Goal: Task Accomplishment & Management: Use online tool/utility

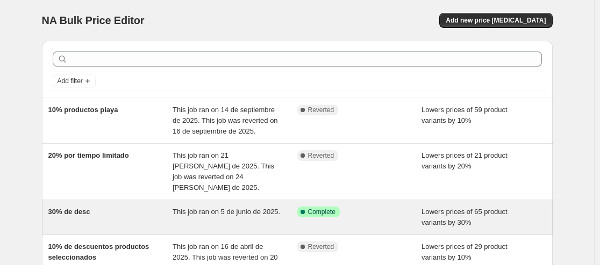
click at [99, 207] on div "30% de desc" at bounding box center [110, 217] width 125 height 21
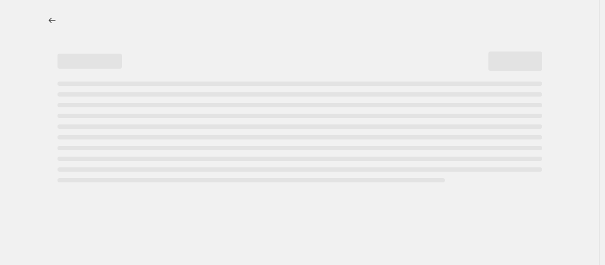
select select "percentage"
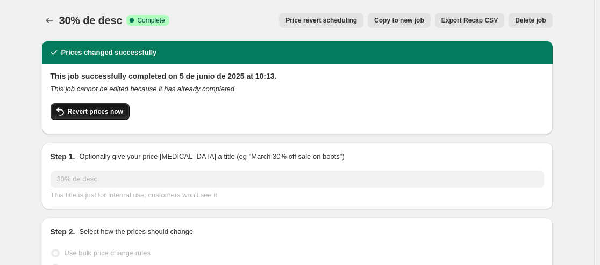
click at [108, 116] on button "Revert prices now" at bounding box center [90, 111] width 79 height 17
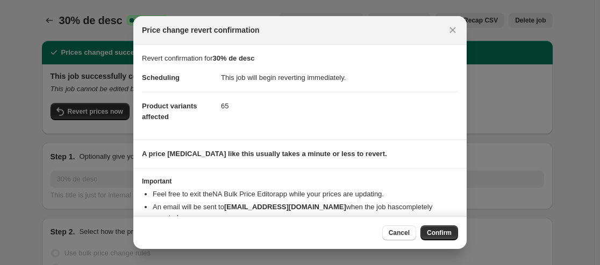
scroll to position [44, 0]
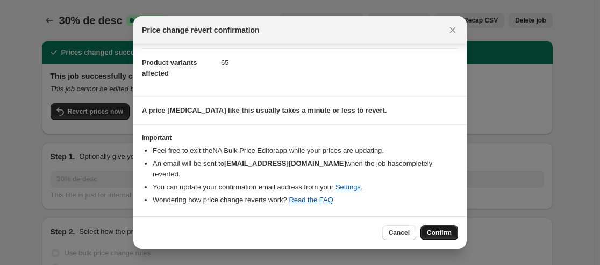
click at [442, 231] on span "Confirm" at bounding box center [439, 233] width 25 height 9
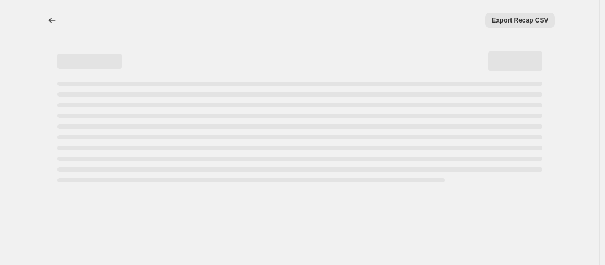
select select "percentage"
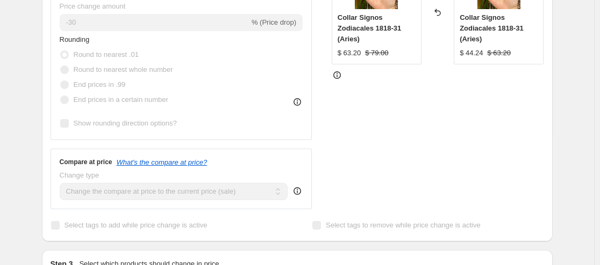
scroll to position [0, 0]
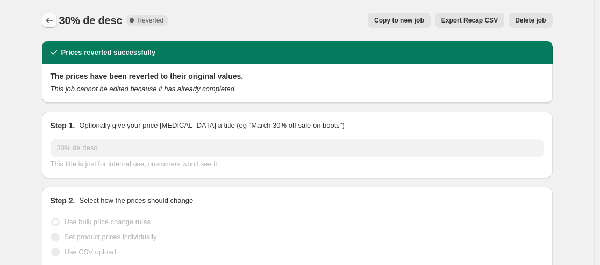
click at [50, 24] on icon "Price change jobs" at bounding box center [49, 20] width 11 height 11
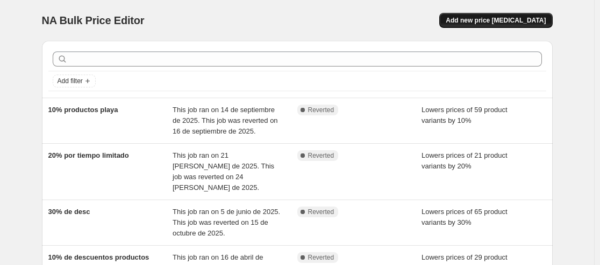
click at [488, 24] on span "Add new price [MEDICAL_DATA]" at bounding box center [496, 20] width 100 height 9
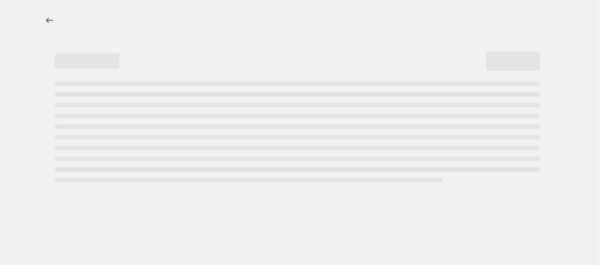
select select "percentage"
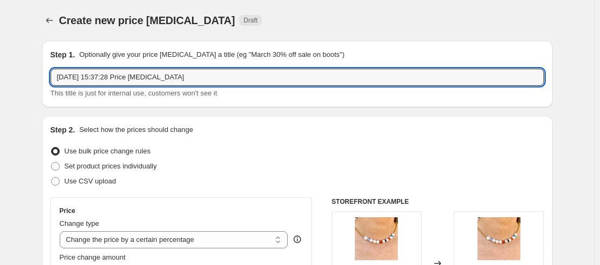
drag, startPoint x: 218, startPoint y: 80, endPoint x: 9, endPoint y: 85, distance: 209.7
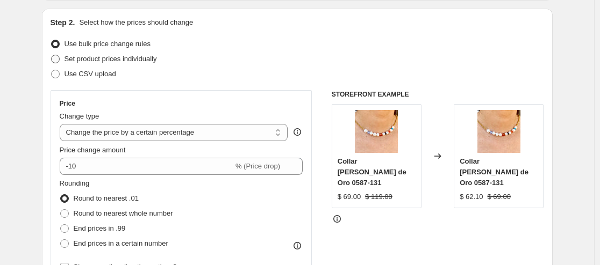
type input "30 % DE DESC"
click at [58, 61] on span at bounding box center [55, 59] width 9 height 9
click at [52, 55] on input "Set product prices individually" at bounding box center [51, 55] width 1 height 1
radio input "true"
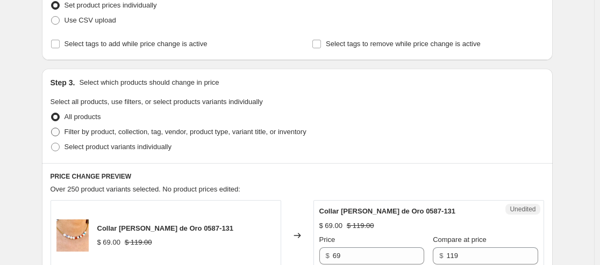
scroll to position [215, 0]
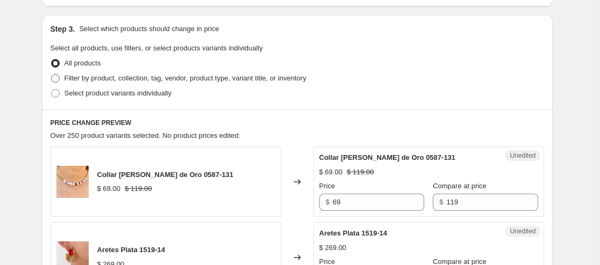
click at [56, 77] on span at bounding box center [55, 78] width 9 height 9
click at [52, 75] on input "Filter by product, collection, tag, vendor, product type, variant title, or inv…" at bounding box center [51, 74] width 1 height 1
radio input "true"
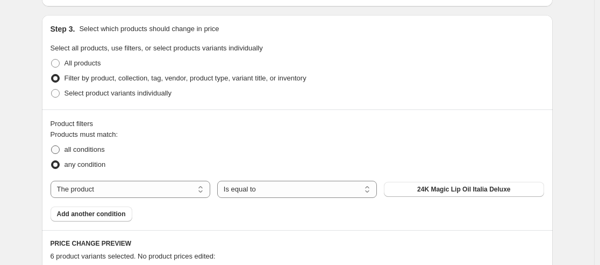
scroll to position [269, 0]
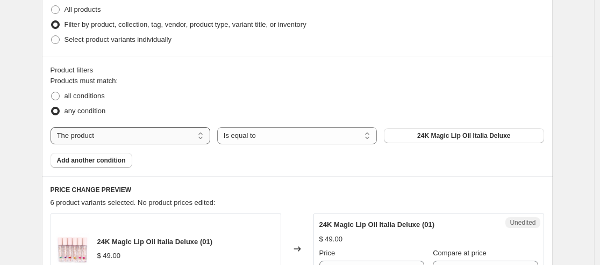
click at [127, 143] on select "The product The product's collection The product's tag The product's vendor The…" at bounding box center [131, 135] width 160 height 17
click at [58, 94] on span at bounding box center [55, 96] width 9 height 9
click at [52, 92] on input "all conditions" at bounding box center [51, 92] width 1 height 1
radio input "true"
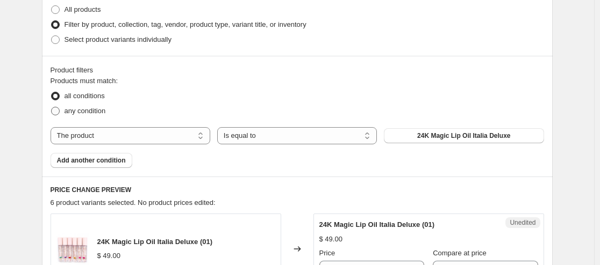
click at [59, 106] on span at bounding box center [56, 111] width 10 height 10
click at [52, 107] on input "any condition" at bounding box center [51, 107] width 1 height 1
radio input "true"
click at [269, 137] on select "Is equal to Is not equal to" at bounding box center [297, 135] width 160 height 17
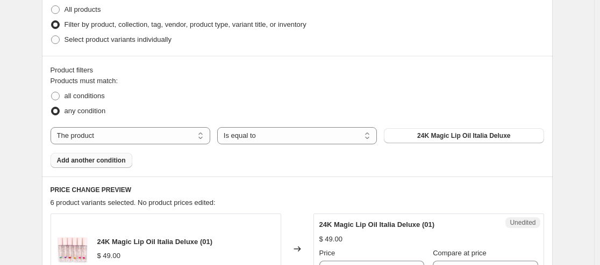
click at [119, 163] on span "Add another condition" at bounding box center [91, 160] width 69 height 9
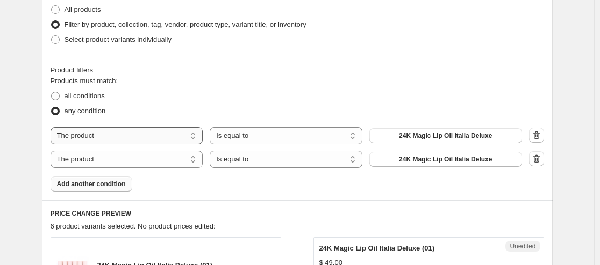
click at [128, 137] on select "The product The product's collection The product's tag The product's vendor The…" at bounding box center [127, 135] width 153 height 17
select select "title"
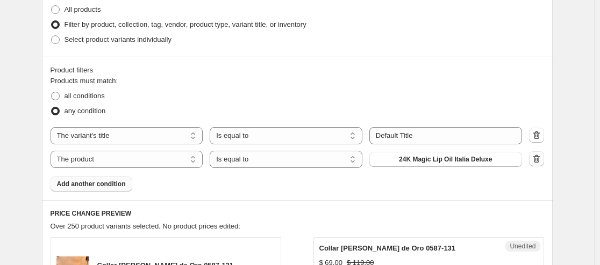
click at [542, 158] on icon "button" at bounding box center [536, 159] width 11 height 11
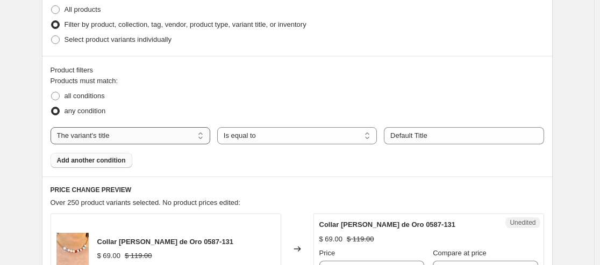
click at [194, 138] on select "The product The product's collection The product's tag The product's vendor The…" at bounding box center [131, 135] width 160 height 17
click at [58, 38] on span at bounding box center [55, 39] width 9 height 9
click at [52, 36] on input "Select product variants individually" at bounding box center [51, 35] width 1 height 1
radio input "true"
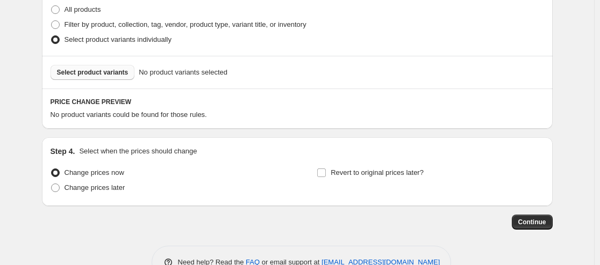
click at [92, 76] on span "Select product variants" at bounding box center [92, 72] width 71 height 9
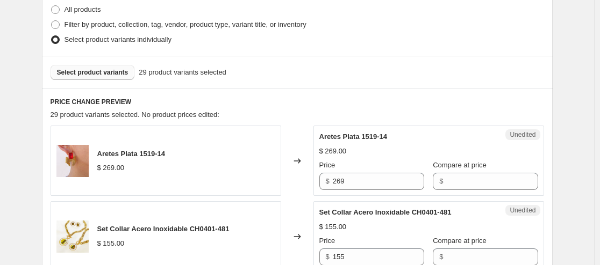
click at [433, 184] on div "$" at bounding box center [485, 181] width 105 height 17
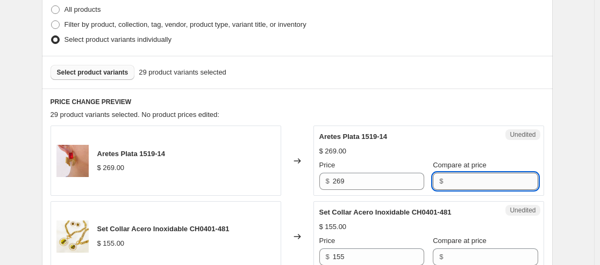
click at [451, 182] on input "Compare at price" at bounding box center [491, 181] width 91 height 17
click at [456, 180] on input "Compare at price" at bounding box center [491, 181] width 91 height 17
type input "99"
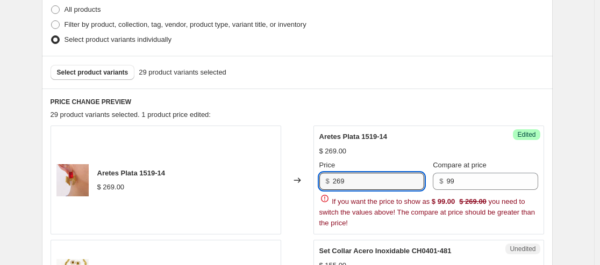
drag, startPoint x: 372, startPoint y: 182, endPoint x: 294, endPoint y: 182, distance: 77.9
click at [294, 182] on div "Aretes Plata 1519-14 $ 269.00 Changed to Success Edited Aretes Plata 1519-14 $ …" at bounding box center [297, 180] width 493 height 109
type input "99"
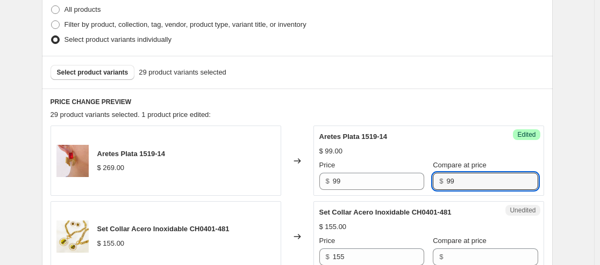
drag, startPoint x: 494, startPoint y: 184, endPoint x: 435, endPoint y: 180, distance: 58.8
click at [435, 180] on div "$ 99" at bounding box center [485, 181] width 105 height 17
type input "269"
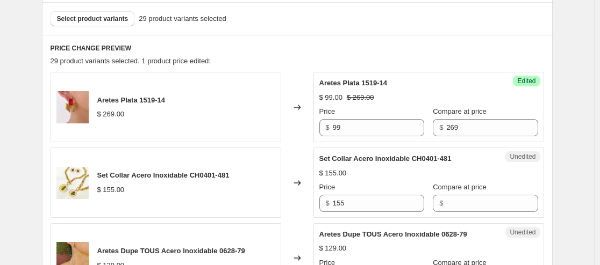
scroll to position [376, 0]
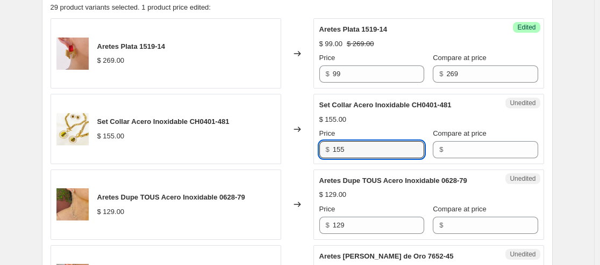
drag, startPoint x: 365, startPoint y: 152, endPoint x: 319, endPoint y: 152, distance: 46.2
click at [319, 152] on div "Unedited Set Collar Acero Inoxidable CH0401-481 $ 155.00 Price $ 155 Compare at…" at bounding box center [428, 129] width 231 height 70
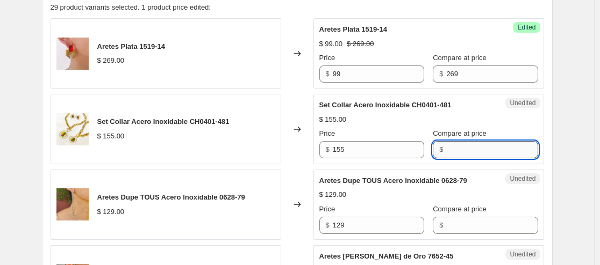
click at [446, 153] on input "Compare at price" at bounding box center [491, 149] width 91 height 17
type input "289"
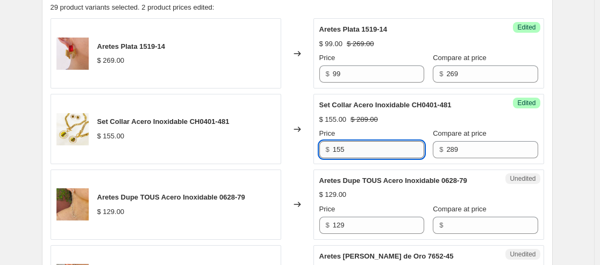
click at [373, 150] on input "155" at bounding box center [378, 149] width 91 height 17
drag, startPoint x: 373, startPoint y: 149, endPoint x: 315, endPoint y: 149, distance: 57.5
click at [315, 149] on div "Success Edited Set Collar Acero Inoxidable CH0401-481 $ 155.00 $ 289.00 Price $…" at bounding box center [428, 129] width 231 height 70
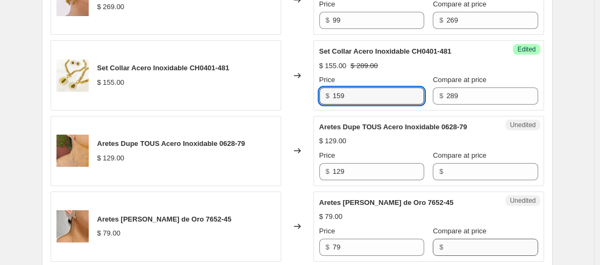
type input "159"
click at [448, 252] on input "Compare at price" at bounding box center [491, 247] width 91 height 17
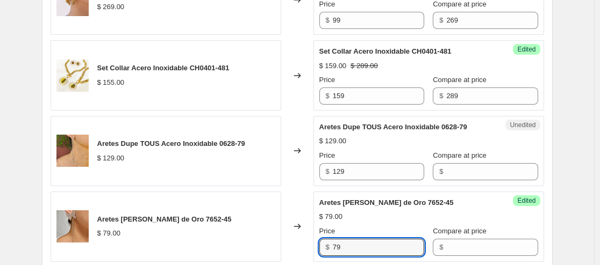
drag, startPoint x: 360, startPoint y: 246, endPoint x: 284, endPoint y: 248, distance: 75.8
click at [284, 248] on div "Aretes [PERSON_NAME] de Oro 7652-45 $ 79.00 Changed to Success Edited Aretes [P…" at bounding box center [297, 227] width 493 height 70
type input "55"
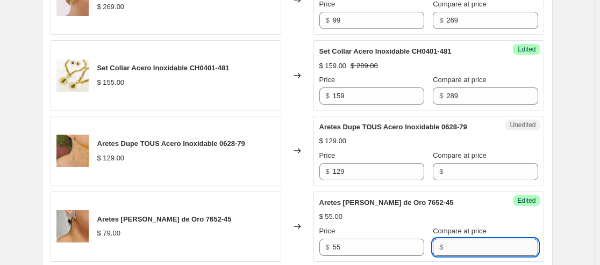
click at [465, 245] on input "Compare at price" at bounding box center [491, 247] width 91 height 17
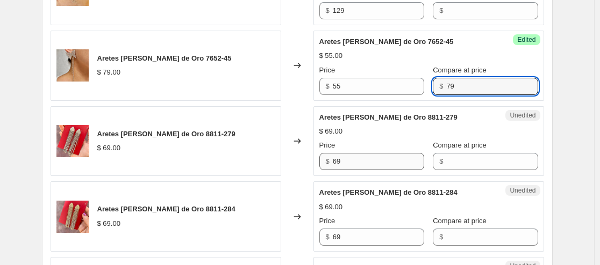
scroll to position [645, 0]
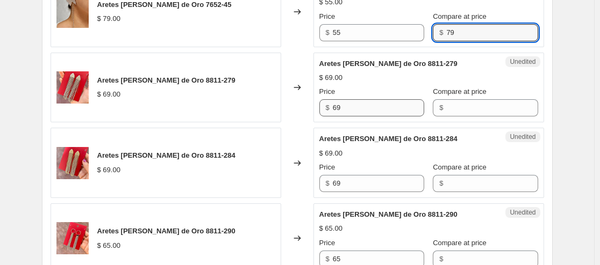
type input "79"
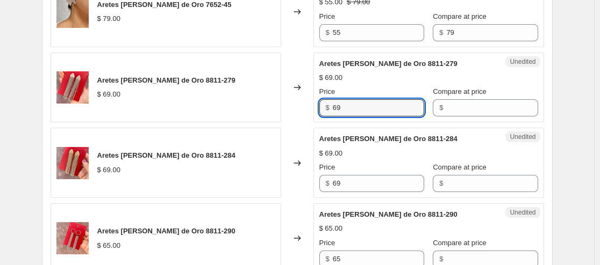
drag, startPoint x: 364, startPoint y: 111, endPoint x: 305, endPoint y: 114, distance: 59.8
click at [305, 114] on div "Aretes [PERSON_NAME] de Oro 8811-279 $ 69.00 Changed to Unedited Aretes [PERSON…" at bounding box center [297, 88] width 493 height 70
type input "48"
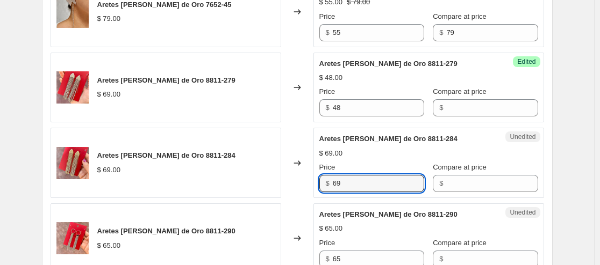
drag, startPoint x: 342, startPoint y: 183, endPoint x: 318, endPoint y: 183, distance: 23.6
click at [318, 183] on div "Unedited Aretes [PERSON_NAME] de Oro 8811-284 $ 69.00 Price $ 69 Compare at pri…" at bounding box center [428, 163] width 231 height 70
type input "48"
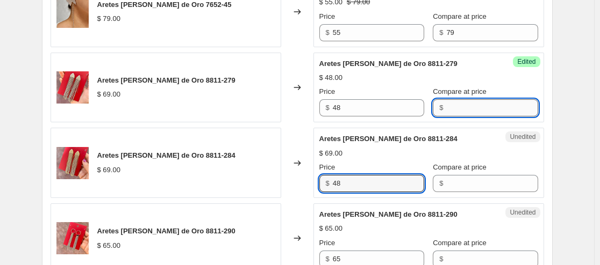
click at [446, 110] on input "Compare at price" at bounding box center [491, 107] width 91 height 17
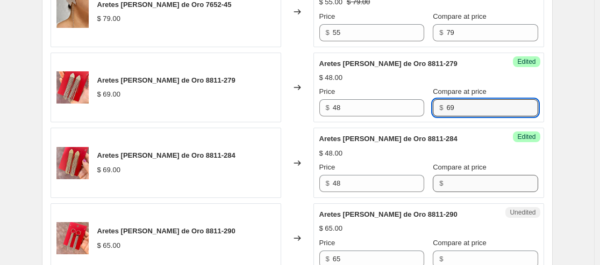
type input "69"
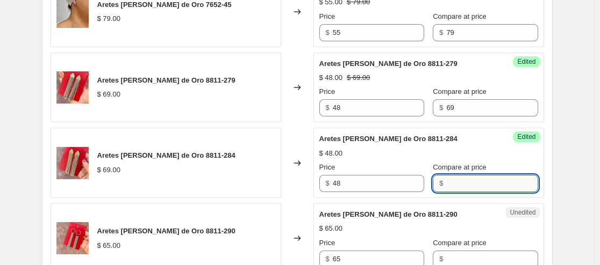
click at [446, 181] on input "Compare at price" at bounding box center [491, 183] width 91 height 17
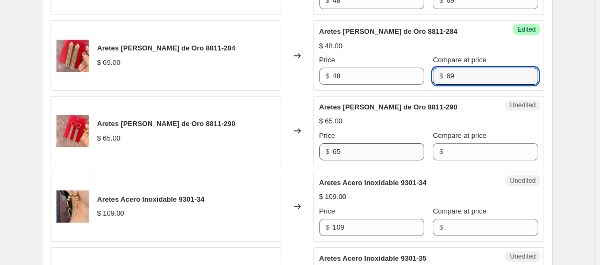
type input "69"
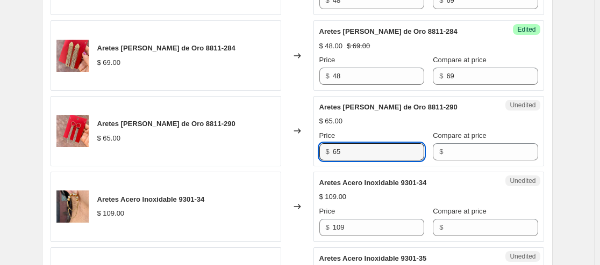
drag, startPoint x: 360, startPoint y: 154, endPoint x: 321, endPoint y: 155, distance: 38.7
click at [321, 155] on div "Unedited Aretes [PERSON_NAME] de Oro 8811-290 $ 65.00 Price $ 65 Compare at pri…" at bounding box center [428, 131] width 231 height 70
type input "48"
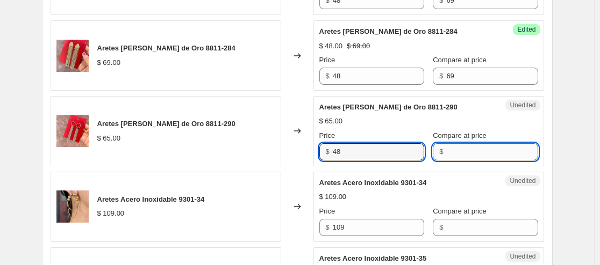
click at [450, 154] on input "Compare at price" at bounding box center [491, 151] width 91 height 17
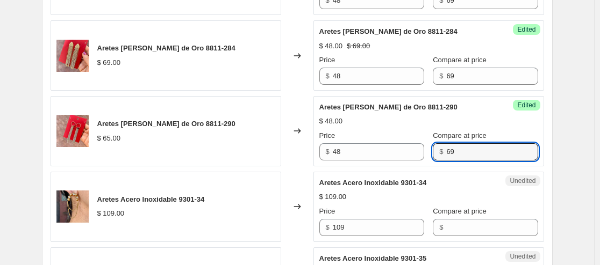
scroll to position [860, 0]
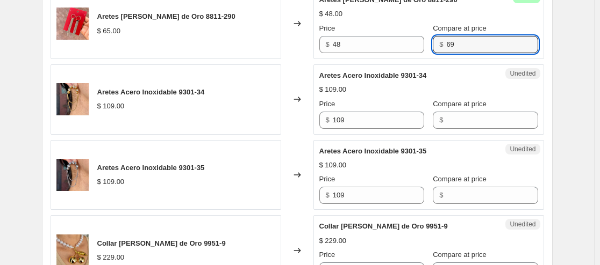
type input "69"
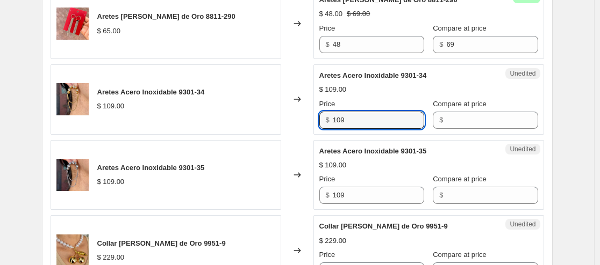
drag, startPoint x: 320, startPoint y: 121, endPoint x: 293, endPoint y: 120, distance: 26.9
click at [293, 120] on div "Aretes Acero Inoxidable 9301-34 $ 109.00 Changed to Unedited Aretes Acero Inoxi…" at bounding box center [297, 99] width 493 height 70
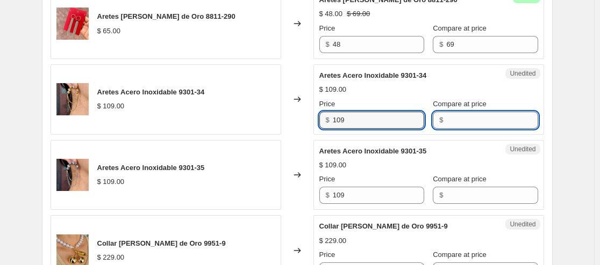
click at [449, 117] on input "Compare at price" at bounding box center [491, 120] width 91 height 17
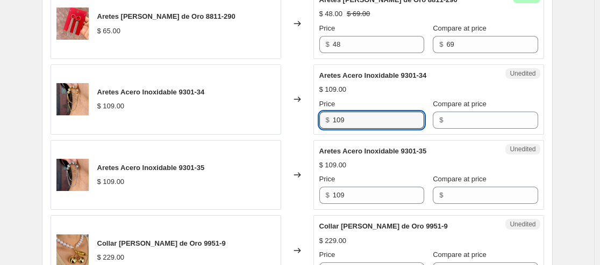
drag, startPoint x: 388, startPoint y: 121, endPoint x: 316, endPoint y: 121, distance: 72.0
click at [316, 121] on div "Unedited Aretes Acero Inoxidable 9301-34 $ 109.00 Price $ 109 Compare at price $" at bounding box center [428, 99] width 231 height 70
type input "48"
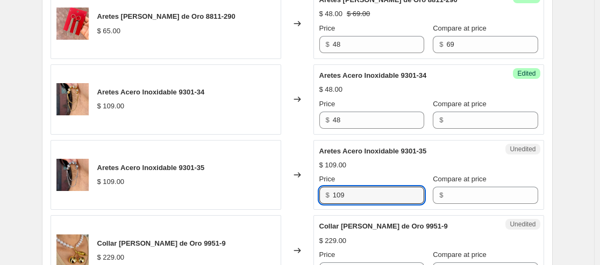
drag, startPoint x: 369, startPoint y: 199, endPoint x: 322, endPoint y: 201, distance: 46.8
click at [322, 201] on div "$ 109" at bounding box center [371, 195] width 105 height 17
type input "48"
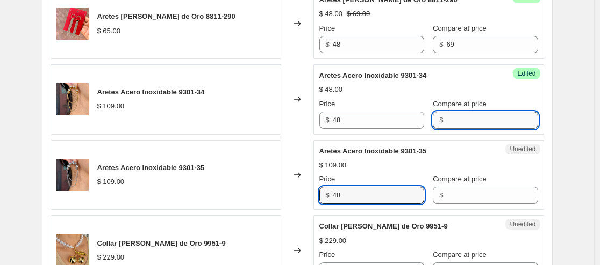
click at [446, 123] on input "Compare at price" at bounding box center [491, 120] width 91 height 17
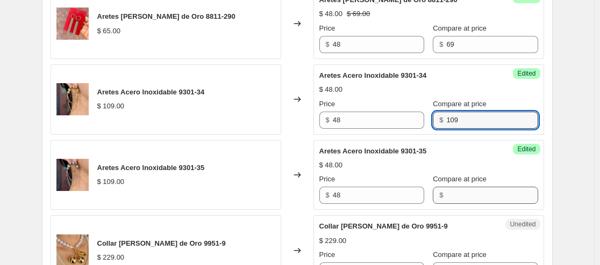
type input "109"
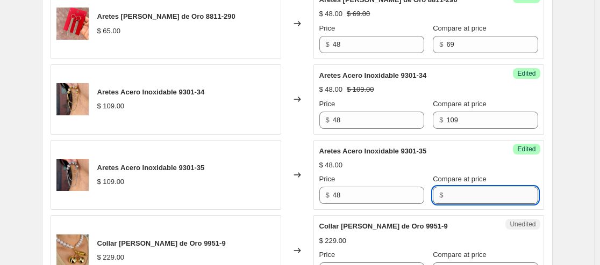
click at [463, 196] on input "Compare at price" at bounding box center [491, 195] width 91 height 17
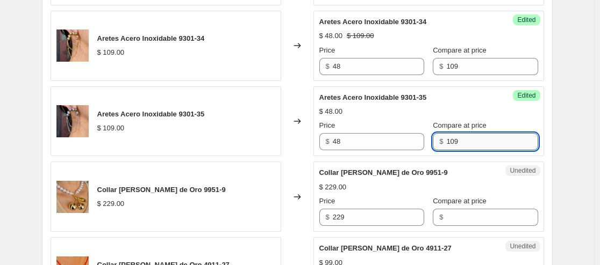
scroll to position [1021, 0]
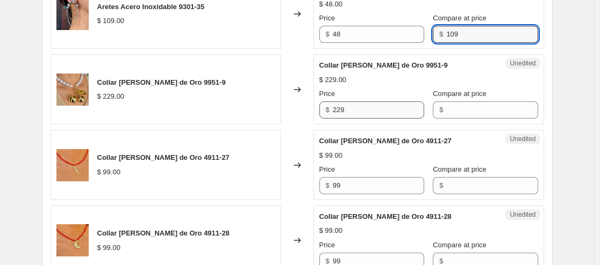
type input "109"
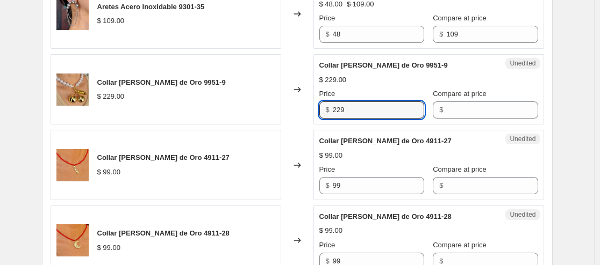
drag, startPoint x: 380, startPoint y: 109, endPoint x: 333, endPoint y: 107, distance: 47.9
click at [333, 107] on div "$ 229" at bounding box center [371, 110] width 105 height 17
type input "67"
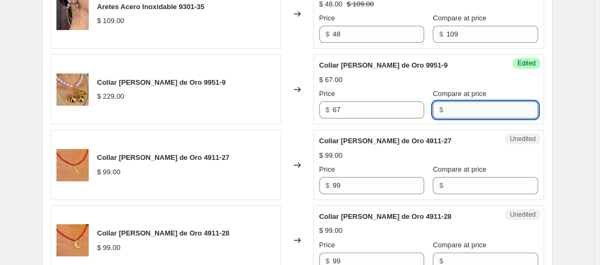
click at [460, 110] on input "Compare at price" at bounding box center [491, 110] width 91 height 17
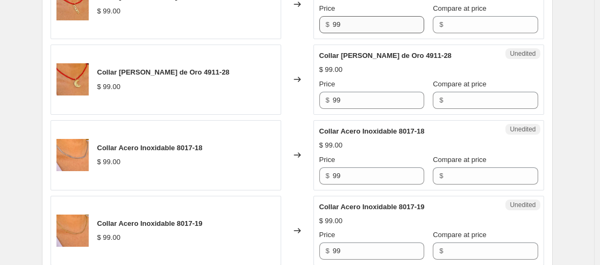
type input "229"
drag, startPoint x: 366, startPoint y: 27, endPoint x: 320, endPoint y: 27, distance: 46.2
click at [320, 27] on div "Unedited Collar [PERSON_NAME] de Oro 4911-27 $ 99.00 Price $ 99 Compare at pric…" at bounding box center [428, 4] width 231 height 70
type input "58"
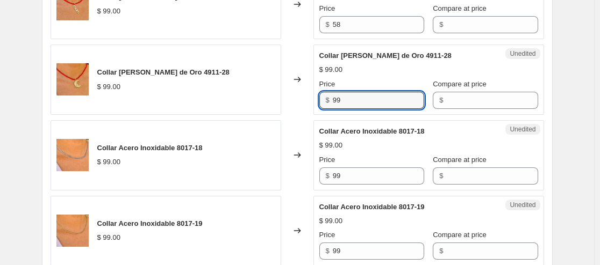
drag, startPoint x: 348, startPoint y: 103, endPoint x: 319, endPoint y: 103, distance: 29.6
click at [319, 103] on div "Unedited Collar [PERSON_NAME] de Oro 4911-28 $ 99.00 Price $ 99 Compare at pric…" at bounding box center [428, 80] width 231 height 70
type input "58"
click at [451, 24] on input "Compare at price" at bounding box center [491, 24] width 91 height 17
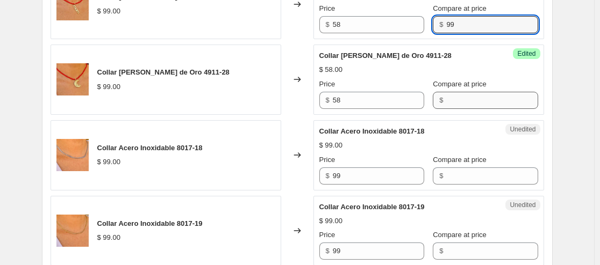
type input "99"
click at [446, 92] on input "Compare at price" at bounding box center [491, 100] width 91 height 17
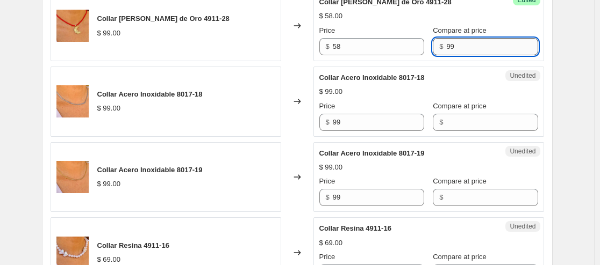
scroll to position [1290, 0]
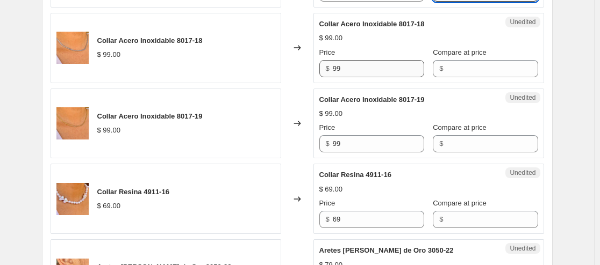
type input "99"
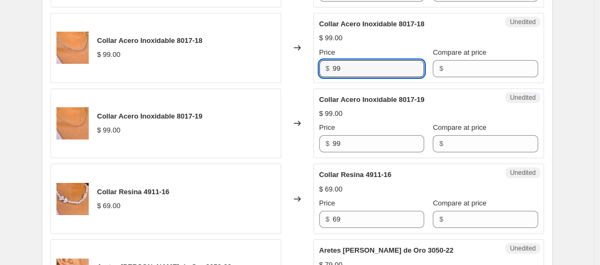
drag, startPoint x: 390, startPoint y: 73, endPoint x: 293, endPoint y: 70, distance: 96.2
click at [293, 70] on div "Collar Acero Inoxidable 8017-18 $ 99.00 Changed to Unedited Collar Acero Inoxid…" at bounding box center [297, 48] width 493 height 70
type input "69"
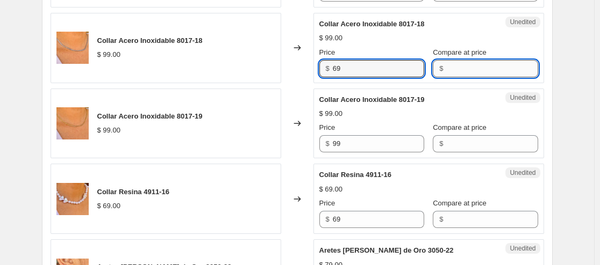
click at [458, 66] on input "Compare at price" at bounding box center [491, 68] width 91 height 17
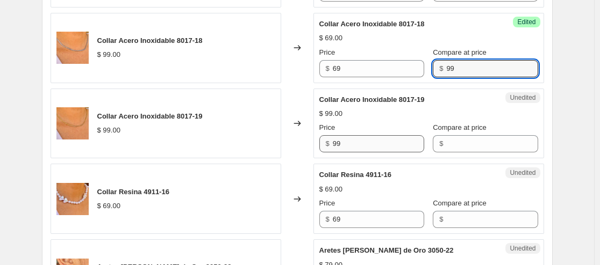
type input "99"
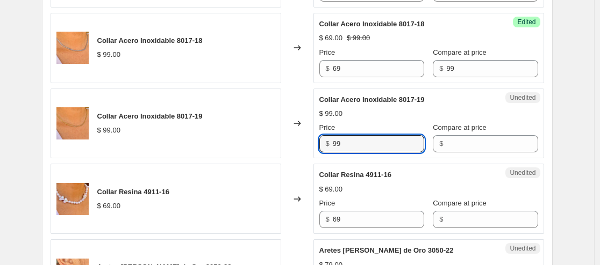
drag, startPoint x: 358, startPoint y: 146, endPoint x: 315, endPoint y: 142, distance: 43.7
click at [315, 142] on div "Collar Acero Inoxidable 8017-19 $ 99.00 Changed to Unedited Collar Acero Inoxid…" at bounding box center [297, 124] width 493 height 70
type input "69"
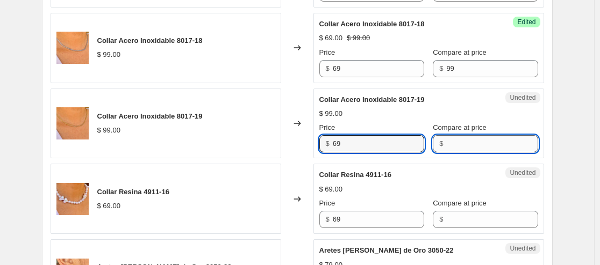
click at [473, 141] on input "Compare at price" at bounding box center [491, 143] width 91 height 17
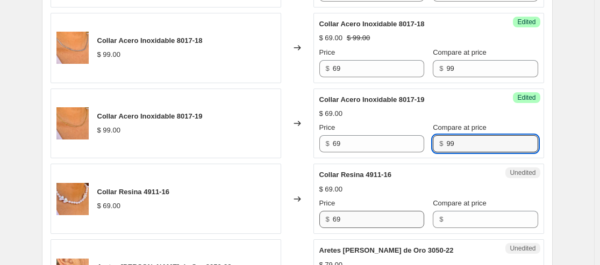
type input "99"
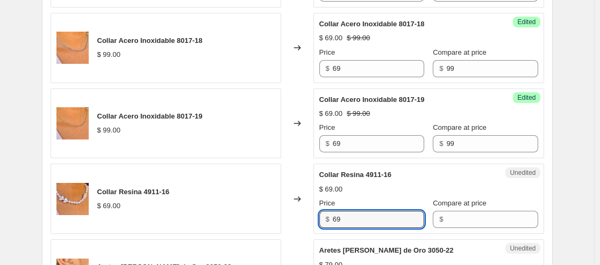
drag, startPoint x: 374, startPoint y: 218, endPoint x: 289, endPoint y: 216, distance: 84.9
click at [289, 216] on div "Collar Resina 4911-16 $ 69.00 Changed to Unedited Collar Resina 4911-16 $ 69.00…" at bounding box center [297, 199] width 493 height 70
type input "49"
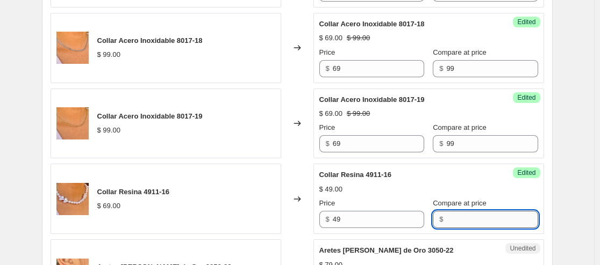
click at [486, 221] on input "Compare at price" at bounding box center [491, 219] width 91 height 17
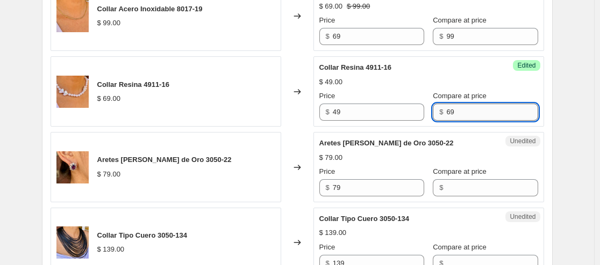
scroll to position [1451, 0]
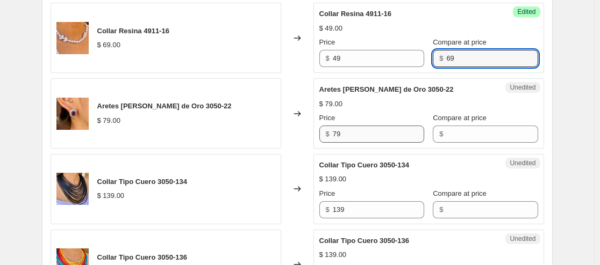
type input "69"
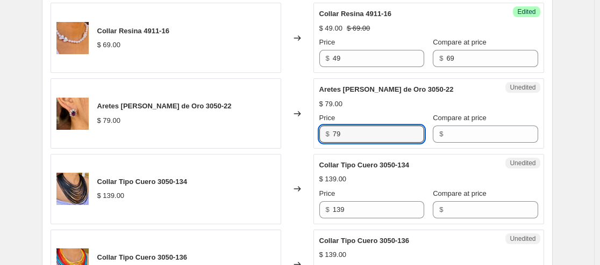
drag, startPoint x: 369, startPoint y: 134, endPoint x: 304, endPoint y: 133, distance: 65.0
click at [304, 133] on div "Aretes [PERSON_NAME] de Oro 3050-22 $ 79.00 Changed to Unedited Aretes [PERSON_…" at bounding box center [297, 113] width 493 height 70
type input "59"
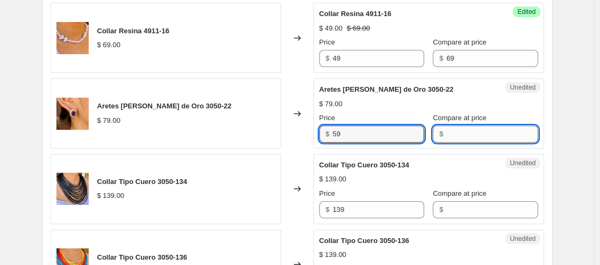
click at [446, 137] on input "Compare at price" at bounding box center [491, 134] width 91 height 17
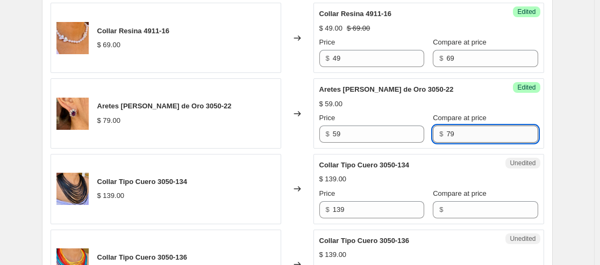
scroll to position [1559, 0]
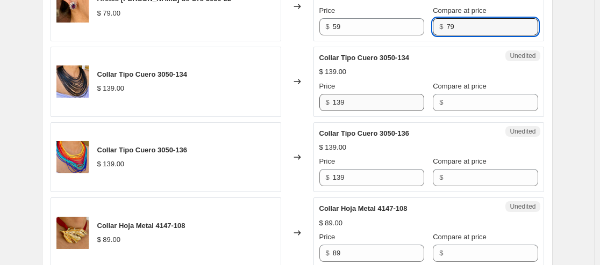
type input "79"
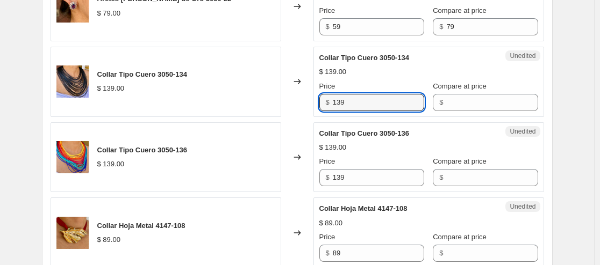
drag, startPoint x: 370, startPoint y: 105, endPoint x: 263, endPoint y: 102, distance: 107.0
click at [263, 102] on div "Collar Tipo Cuero 3050-134 $ 139.00 Changed to Unedited Collar Tipo Cuero 3050-…" at bounding box center [297, 82] width 493 height 70
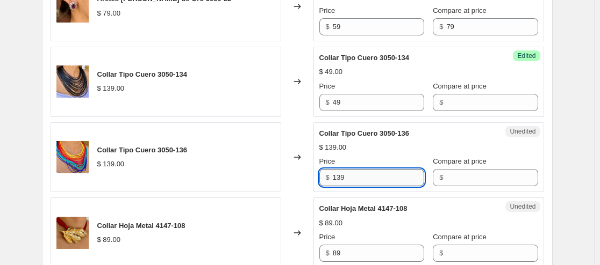
drag, startPoint x: 367, startPoint y: 178, endPoint x: 351, endPoint y: 178, distance: 16.1
click at [351, 178] on input "139" at bounding box center [378, 177] width 91 height 17
drag, startPoint x: 351, startPoint y: 178, endPoint x: 303, endPoint y: 178, distance: 48.4
click at [303, 178] on div "Collar Tipo Cuero 3050-136 $ 139.00 Changed to Unedited Collar Tipo Cuero 3050-…" at bounding box center [297, 158] width 493 height 70
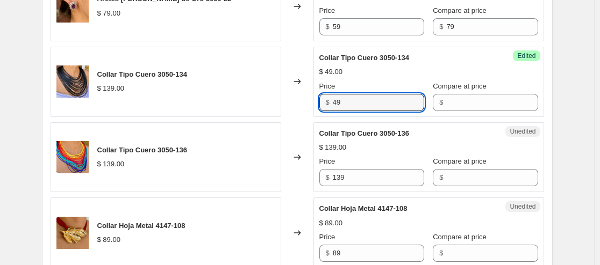
drag, startPoint x: 347, startPoint y: 99, endPoint x: 327, endPoint y: 97, distance: 20.0
click at [327, 97] on div "$ 49" at bounding box center [371, 102] width 105 height 17
type input "58"
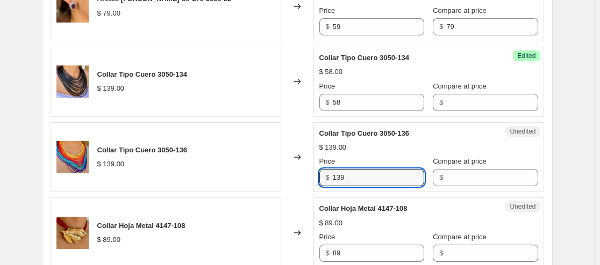
drag, startPoint x: 351, startPoint y: 179, endPoint x: 329, endPoint y: 179, distance: 21.5
click at [329, 179] on div "$ 139" at bounding box center [371, 177] width 105 height 17
type input "58"
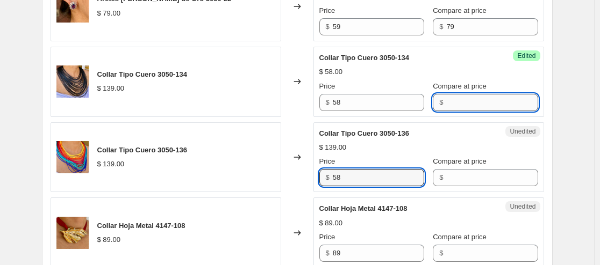
click at [453, 96] on input "Compare at price" at bounding box center [491, 102] width 91 height 17
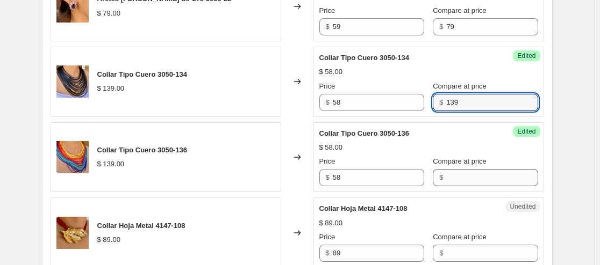
type input "139"
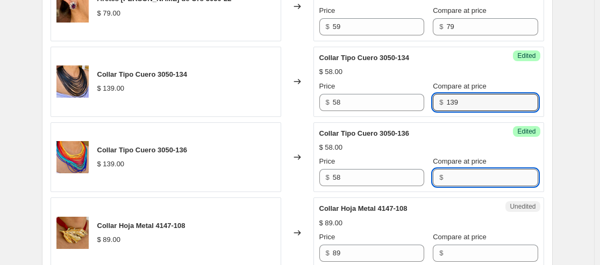
click at [446, 184] on input "Compare at price" at bounding box center [491, 177] width 91 height 17
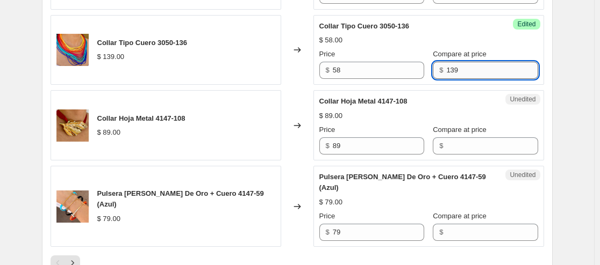
scroll to position [1774, 0]
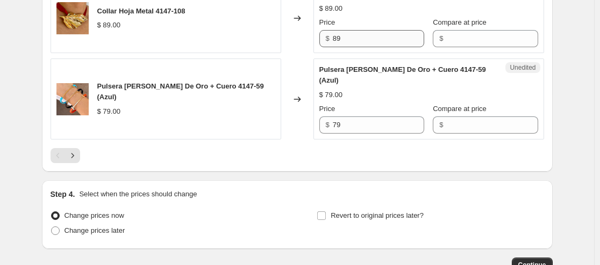
type input "139"
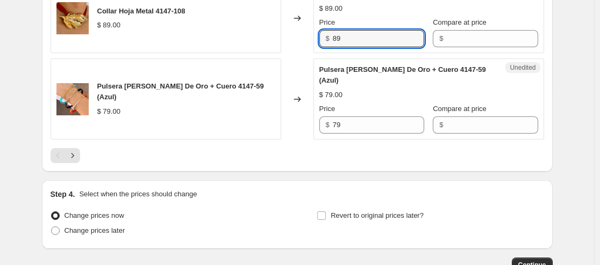
drag, startPoint x: 349, startPoint y: 38, endPoint x: 311, endPoint y: 38, distance: 38.2
click at [312, 38] on div "Collar Hoja Metal 4147-108 $ 89.00 Changed to Unedited Collar Hoja Metal 4147-1…" at bounding box center [297, 18] width 493 height 70
type input "59"
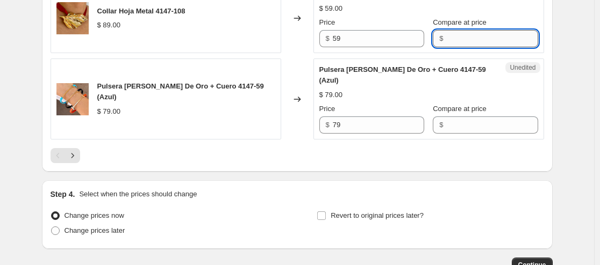
click at [462, 39] on input "Compare at price" at bounding box center [491, 38] width 91 height 17
type input "89"
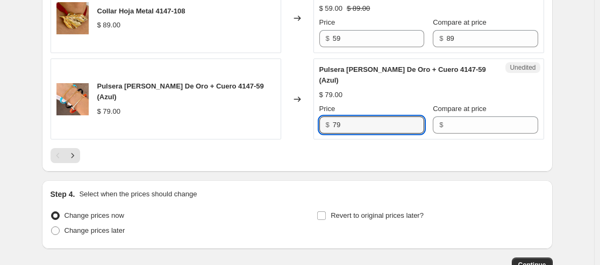
drag, startPoint x: 377, startPoint y: 114, endPoint x: 289, endPoint y: 117, distance: 88.7
click at [289, 117] on div "Pulsera [PERSON_NAME] De Oro + Cuero 4147-59 (Azul) $ 79.00 Changed to Unedited…" at bounding box center [297, 99] width 493 height 81
type input "49"
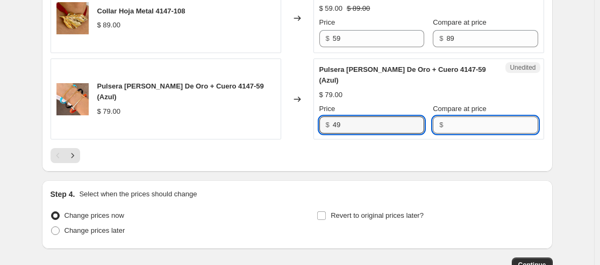
click at [446, 117] on input "Compare at price" at bounding box center [491, 125] width 91 height 17
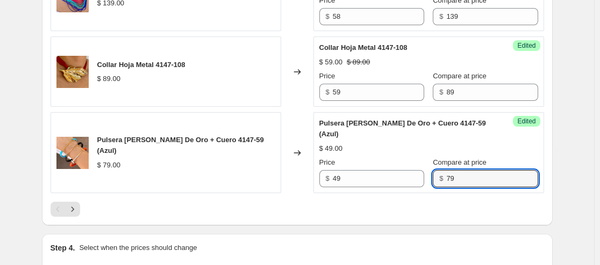
scroll to position [1836, 0]
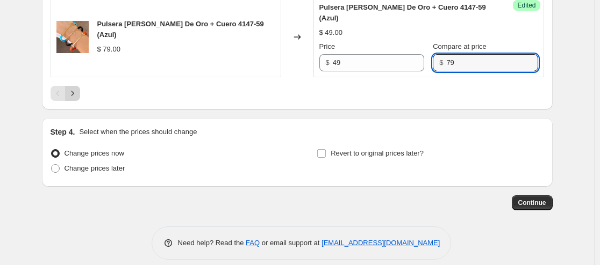
type input "79"
click at [78, 88] on icon "Next" at bounding box center [72, 93] width 11 height 11
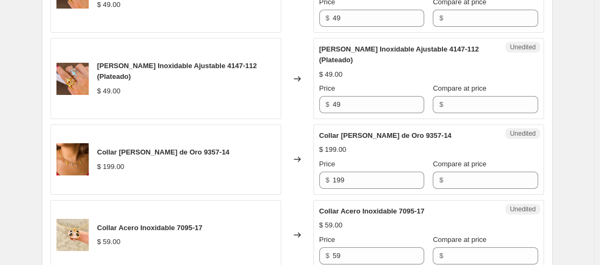
scroll to position [1036, 0]
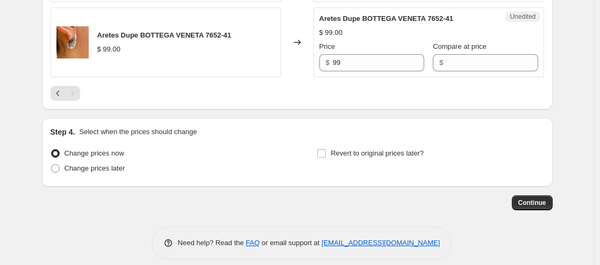
click at [69, 86] on div "Pagination" at bounding box center [72, 93] width 15 height 15
click at [55, 88] on icon "Previous" at bounding box center [58, 93] width 11 height 11
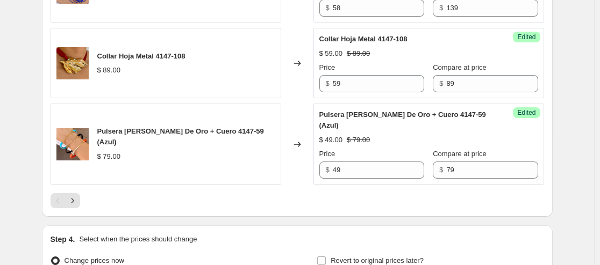
scroll to position [1782, 0]
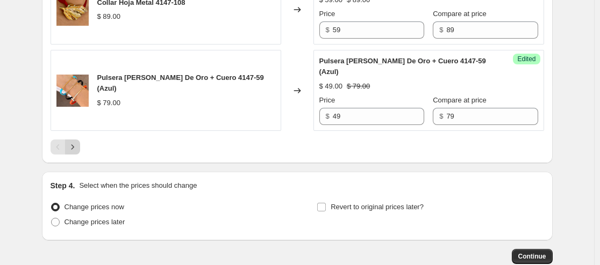
click at [78, 142] on icon "Next" at bounding box center [72, 147] width 11 height 11
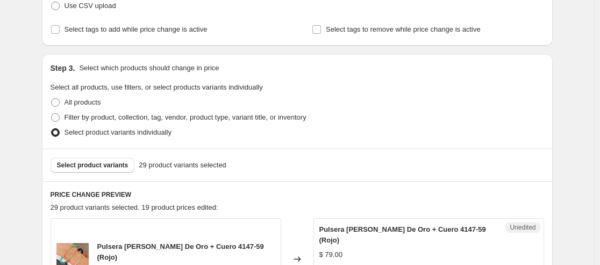
scroll to position [337, 0]
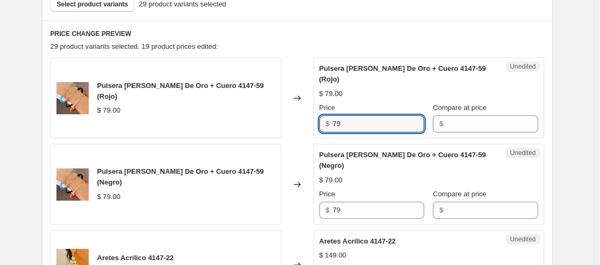
drag, startPoint x: 342, startPoint y: 111, endPoint x: 330, endPoint y: 111, distance: 11.8
click at [330, 116] on div "$ 79" at bounding box center [371, 124] width 105 height 17
type input "49"
click at [455, 116] on input "Compare at price" at bounding box center [491, 124] width 91 height 17
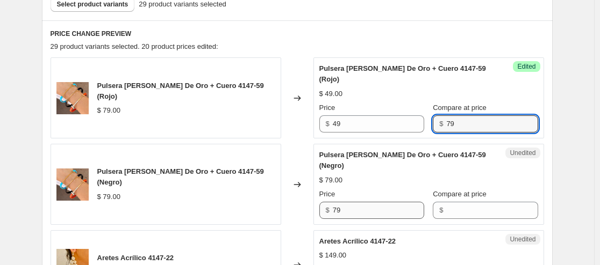
type input "79"
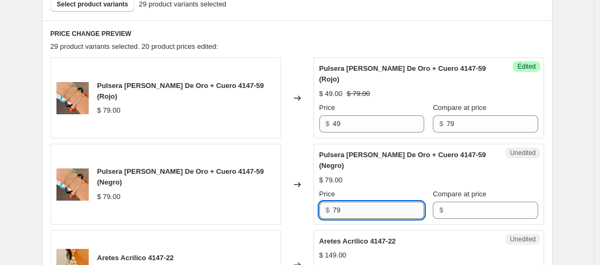
drag, startPoint x: 365, startPoint y: 198, endPoint x: 342, endPoint y: 195, distance: 23.3
click at [342, 202] on input "79" at bounding box center [378, 210] width 91 height 17
drag, startPoint x: 347, startPoint y: 199, endPoint x: 332, endPoint y: 202, distance: 15.3
click at [332, 202] on div "$ 79" at bounding box center [371, 210] width 105 height 17
type input "49"
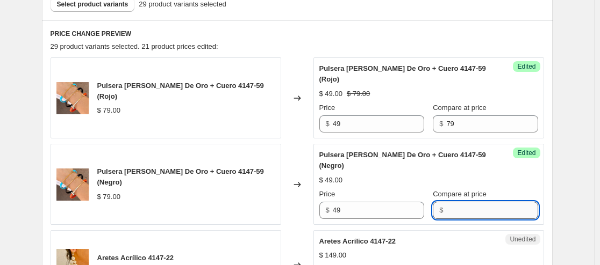
click at [450, 202] on input "Compare at price" at bounding box center [491, 210] width 91 height 17
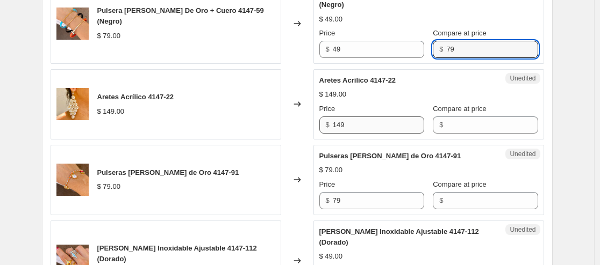
type input "79"
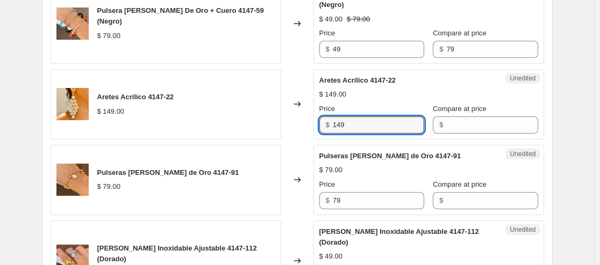
drag, startPoint x: 368, startPoint y: 112, endPoint x: 281, endPoint y: 119, distance: 86.9
click at [281, 119] on div "Aretes Acrílico 4147-22 $ 149.00 Changed to Unedited Aretes Acrílico 4147-22 $ …" at bounding box center [297, 104] width 493 height 70
type input "99"
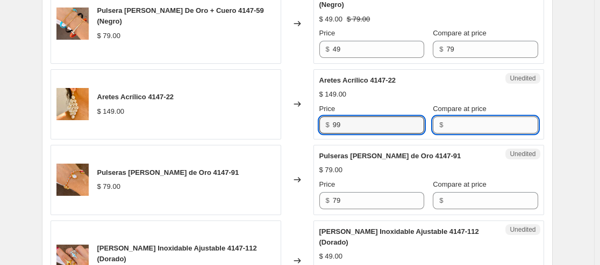
click at [476, 120] on input "Compare at price" at bounding box center [491, 125] width 91 height 17
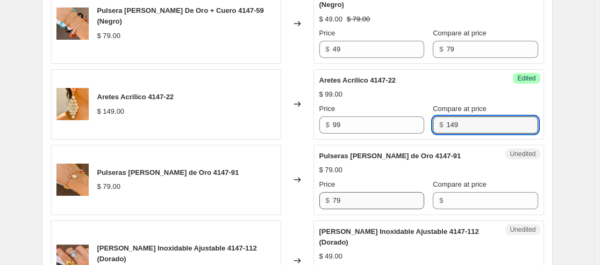
type input "149"
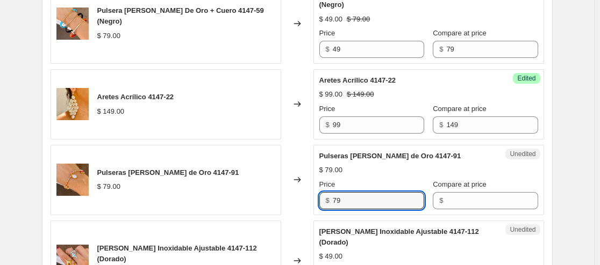
drag, startPoint x: 378, startPoint y: 191, endPoint x: 299, endPoint y: 186, distance: 79.1
click at [299, 186] on div "Pulseras [PERSON_NAME] de Oro 4147-91 $ 79.00 Changed to Unedited Pulseras [PER…" at bounding box center [297, 180] width 493 height 70
type input "49"
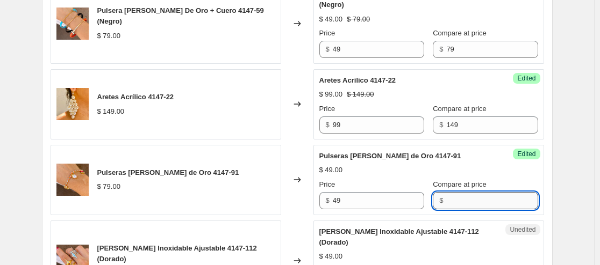
click at [454, 192] on input "Compare at price" at bounding box center [491, 200] width 91 height 17
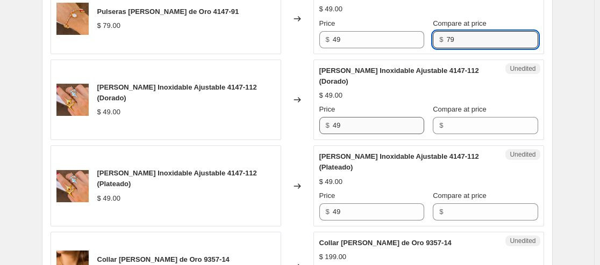
type input "79"
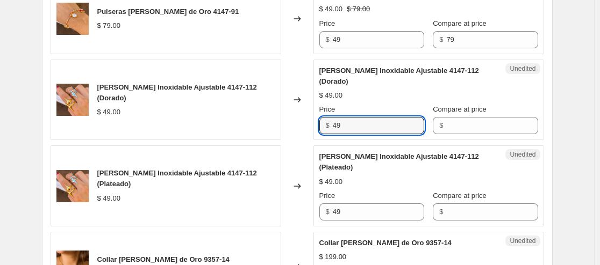
drag, startPoint x: 362, startPoint y: 114, endPoint x: 289, endPoint y: 111, distance: 72.6
click at [289, 111] on div "[PERSON_NAME] Inoxidable Ajustable 4147-112 (Dorado) $ 49.00 Changed to Unedite…" at bounding box center [297, 100] width 493 height 81
type input "29"
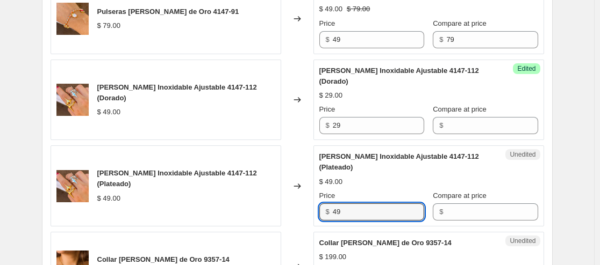
drag, startPoint x: 348, startPoint y: 198, endPoint x: 334, endPoint y: 198, distance: 14.0
click at [334, 204] on div "$ 49" at bounding box center [371, 212] width 105 height 17
type input "29"
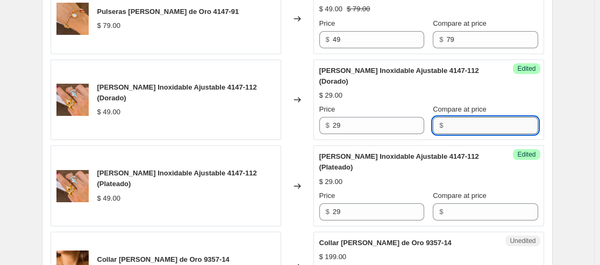
click at [458, 117] on input "Compare at price" at bounding box center [491, 125] width 91 height 17
type input "49"
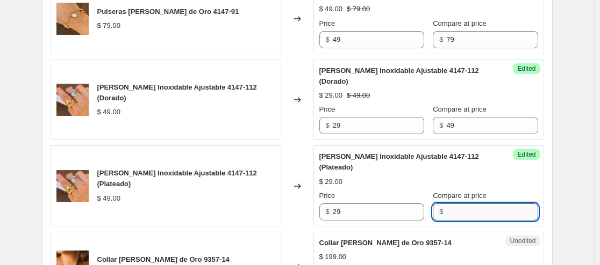
click at [456, 204] on input "Compare at price" at bounding box center [491, 212] width 91 height 17
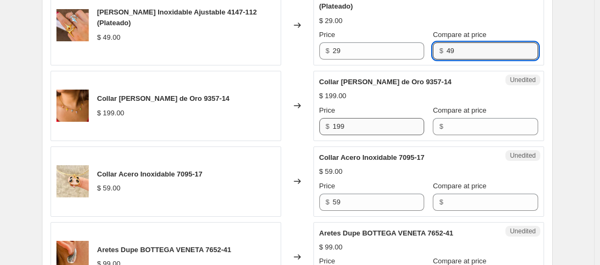
type input "49"
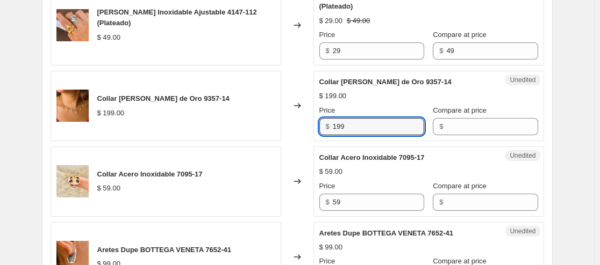
drag, startPoint x: 372, startPoint y: 113, endPoint x: 300, endPoint y: 113, distance: 72.0
click at [301, 113] on div "Collar [PERSON_NAME] de Oro 9357-14 $ 199.00 Changed to Unedited Collar [PERSON…" at bounding box center [297, 106] width 493 height 70
type input "99"
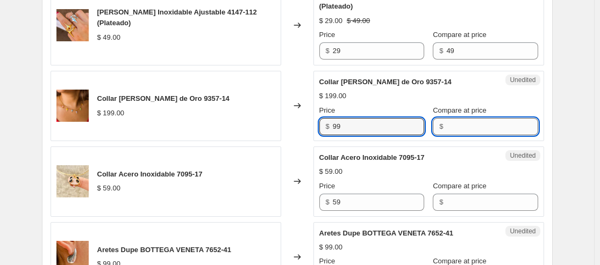
click at [471, 118] on input "Compare at price" at bounding box center [491, 126] width 91 height 17
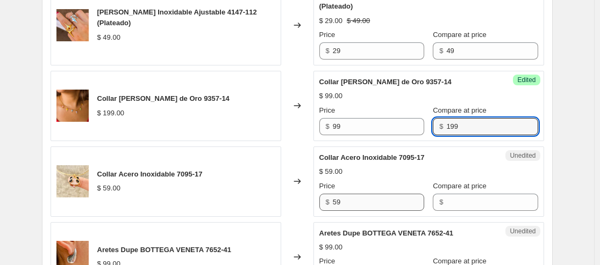
type input "199"
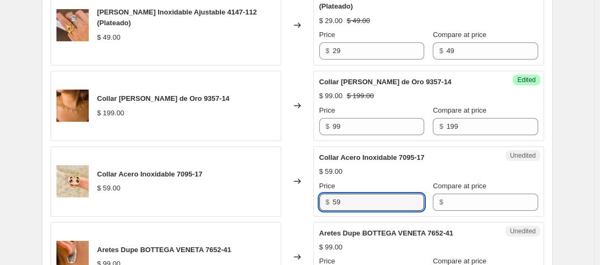
drag, startPoint x: 384, startPoint y: 191, endPoint x: 328, endPoint y: 191, distance: 55.9
click at [328, 194] on div "$ 59" at bounding box center [371, 202] width 105 height 17
type input "39"
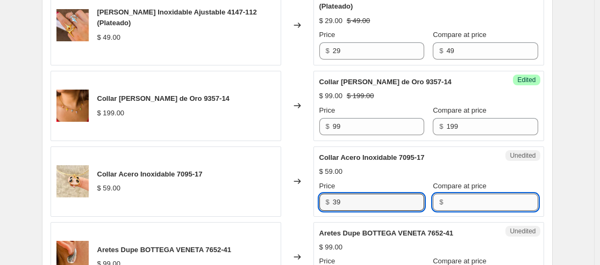
click at [463, 197] on input "Compare at price" at bounding box center [491, 202] width 91 height 17
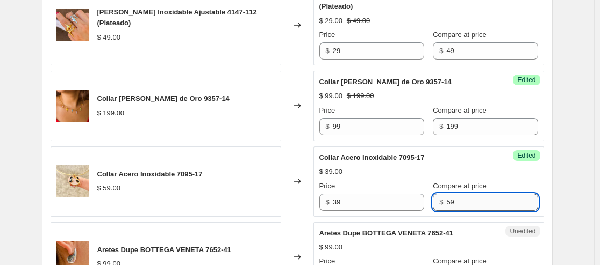
scroll to position [982, 0]
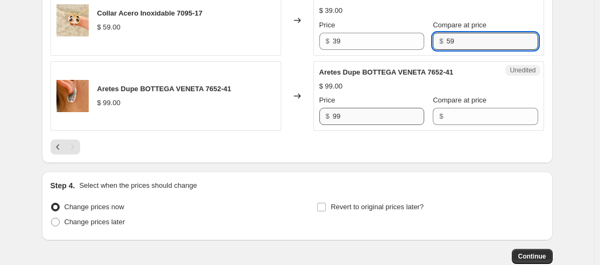
type input "59"
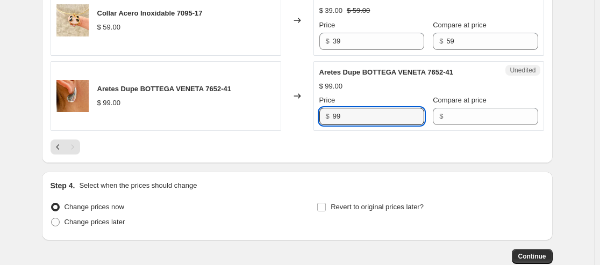
drag, startPoint x: 365, startPoint y: 110, endPoint x: 311, endPoint y: 107, distance: 54.9
click at [311, 107] on div "Aretes Dupe BOTTEGA VENETA 7652-41 $ 99.00 Changed to Unedited Aretes Dupe BOTT…" at bounding box center [297, 96] width 493 height 70
type input "79"
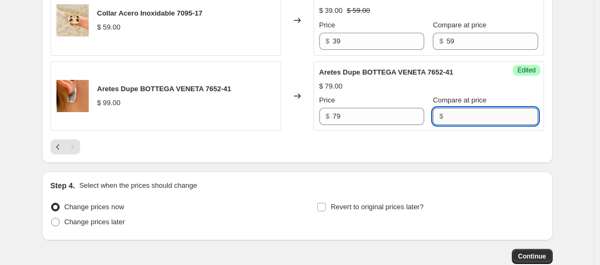
click at [473, 108] on input "Compare at price" at bounding box center [491, 116] width 91 height 17
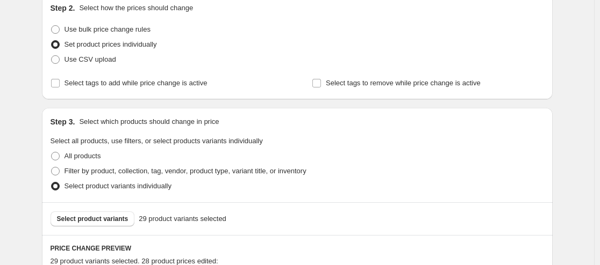
scroll to position [0, 0]
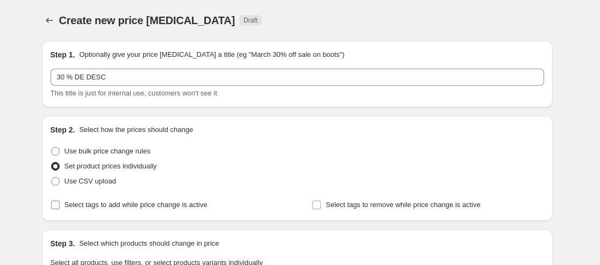
type input "99"
click at [59, 205] on input "Select tags to add while price change is active" at bounding box center [55, 205] width 9 height 9
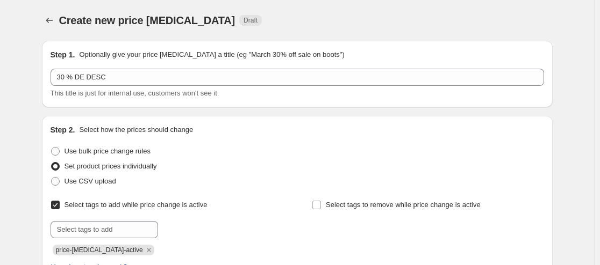
scroll to position [54, 0]
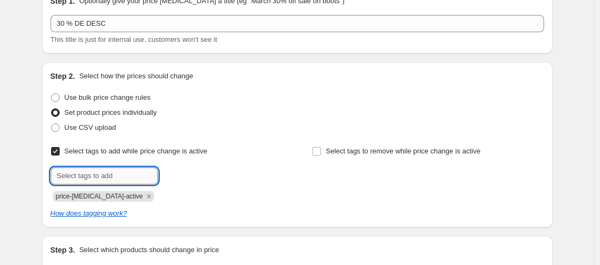
click at [88, 177] on input "text" at bounding box center [104, 176] width 107 height 17
click at [58, 152] on input "Select tags to add while price change is active" at bounding box center [55, 151] width 9 height 9
checkbox input "false"
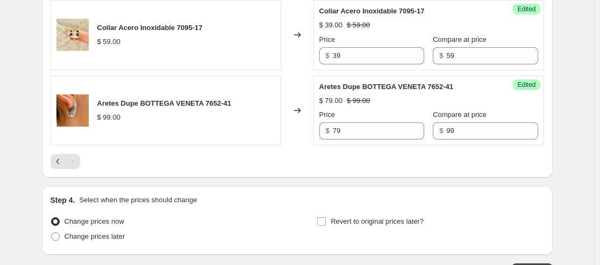
scroll to position [1021, 0]
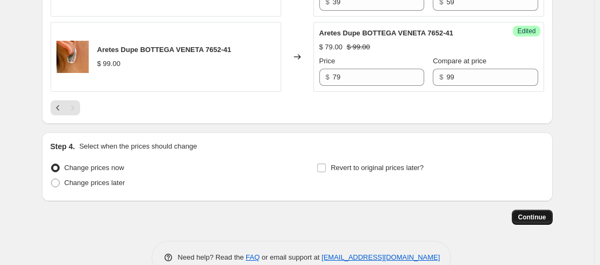
click at [535, 213] on span "Continue" at bounding box center [532, 217] width 28 height 9
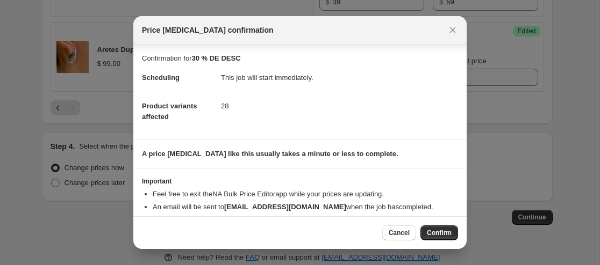
scroll to position [20, 0]
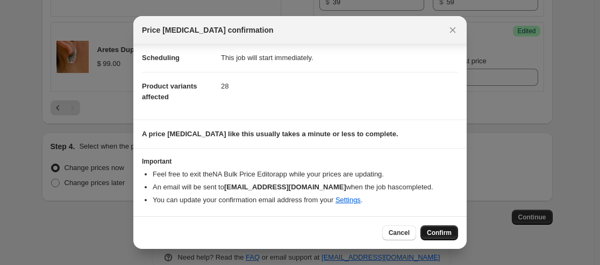
click at [449, 229] on span "Confirm" at bounding box center [439, 233] width 25 height 9
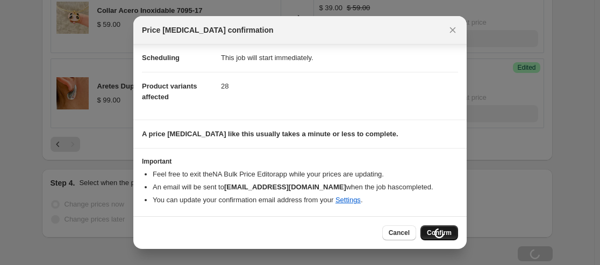
type input "30 % DE DESC"
